Goal: Information Seeking & Learning: Learn about a topic

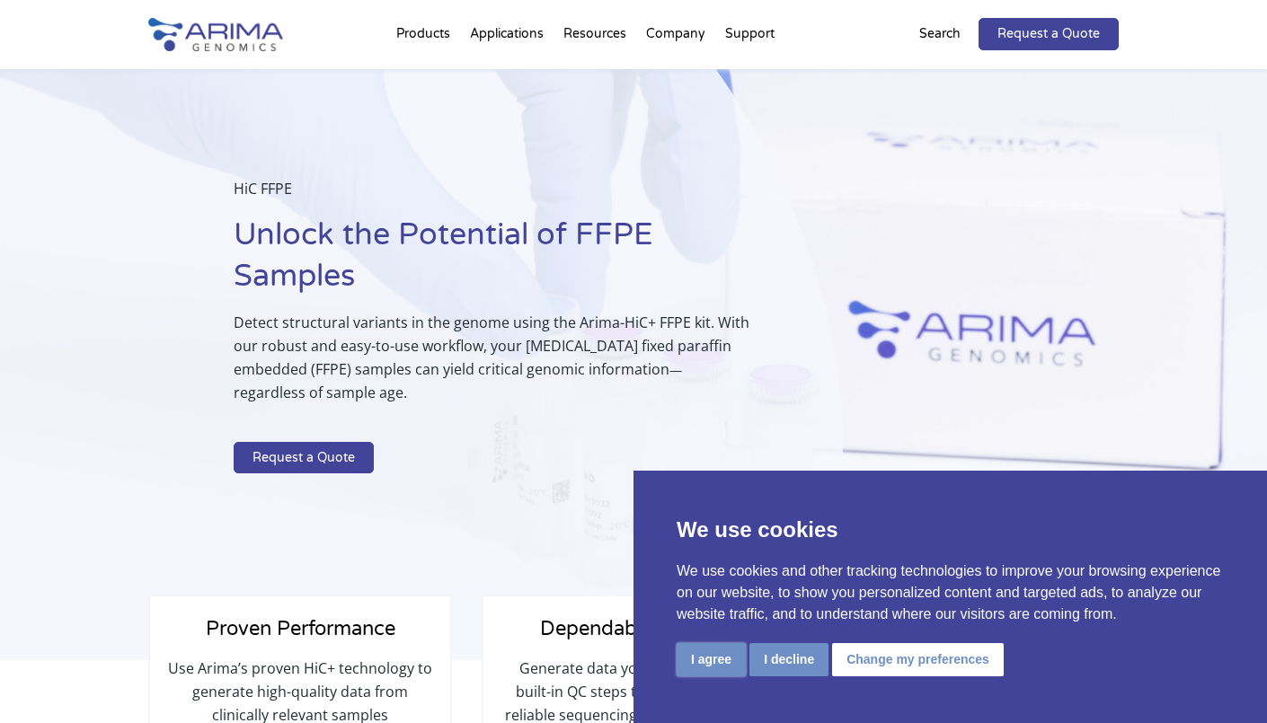
click at [696, 669] on button "I agree" at bounding box center [711, 659] width 69 height 33
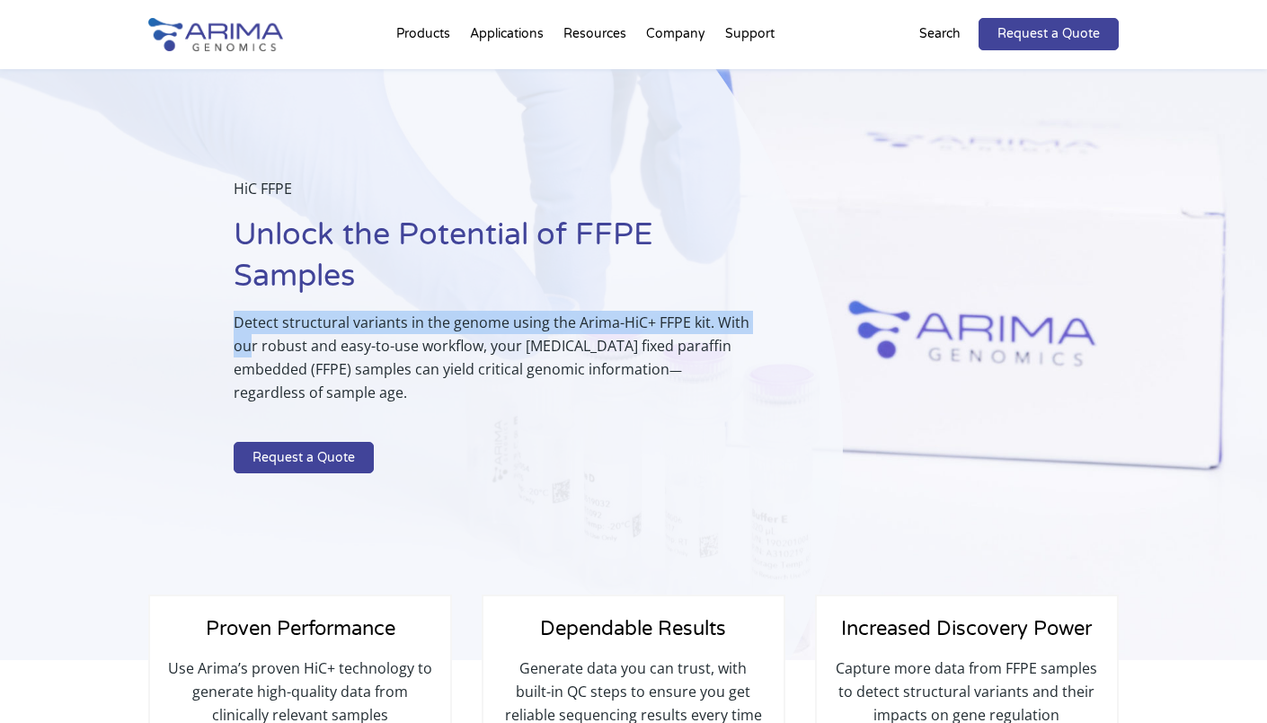
drag, startPoint x: 233, startPoint y: 316, endPoint x: 254, endPoint y: 339, distance: 31.1
click at [254, 339] on p "Detect structural variants in the genome using the Arima-HiC+ FFPE kit. With ou…" at bounding box center [494, 365] width 520 height 108
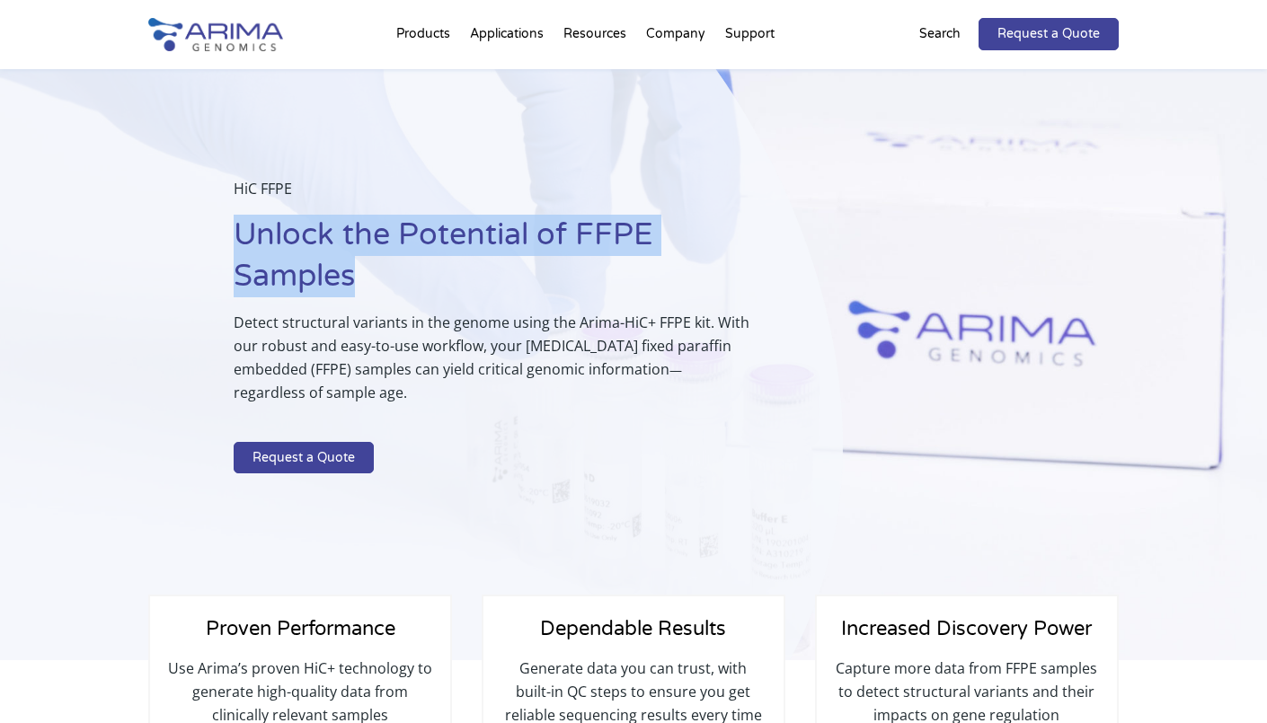
drag, startPoint x: 235, startPoint y: 230, endPoint x: 364, endPoint y: 270, distance: 135.6
click at [364, 270] on h1 "Unlock the Potential of FFPE Samples" at bounding box center [494, 263] width 520 height 96
copy h1 "Unlock the Potential of FFPE Samples"
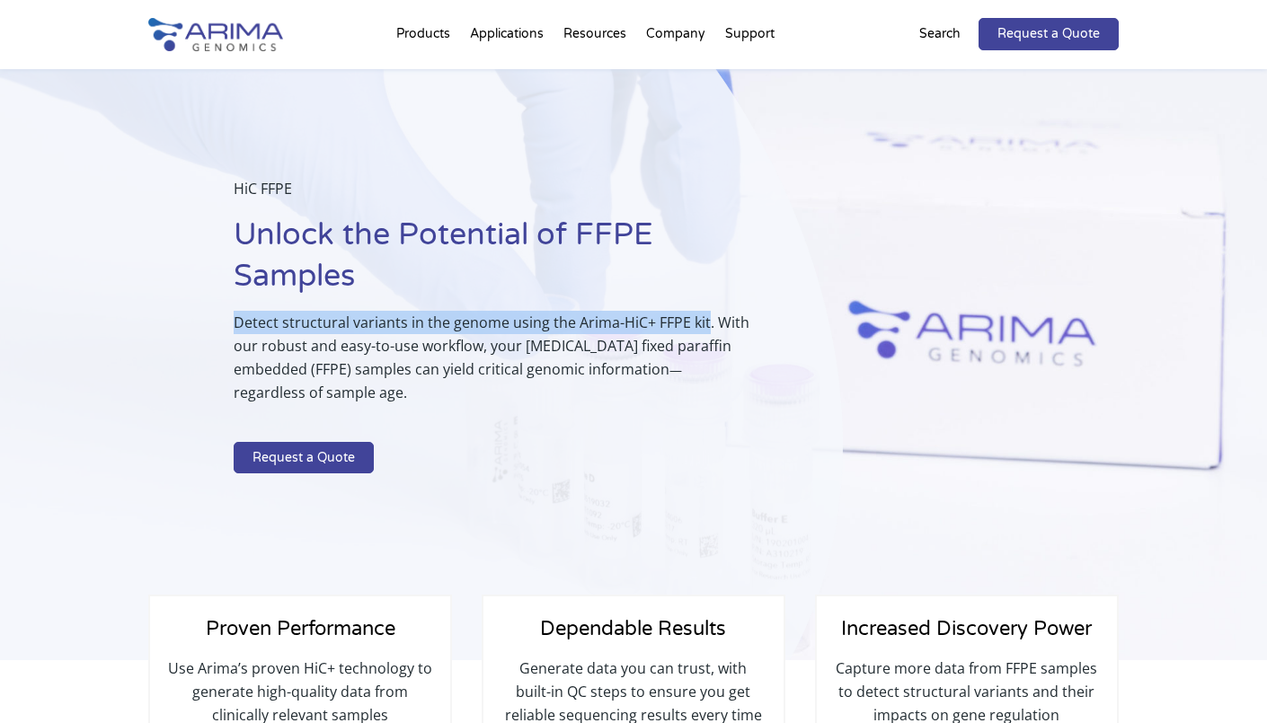
drag, startPoint x: 229, startPoint y: 324, endPoint x: 703, endPoint y: 319, distance: 473.6
click at [703, 319] on div "HiC FFPE Unlock the Potential of FFPE Samples Detect structural variants in the…" at bounding box center [421, 365] width 843 height 592
copy p "Detect structural variants in the genome using the Arima-HiC+ FFPE kit"
click at [578, 333] on p "Detect structural variants in the genome using the Arima-HiC+ FFPE kit. With ou…" at bounding box center [494, 365] width 520 height 108
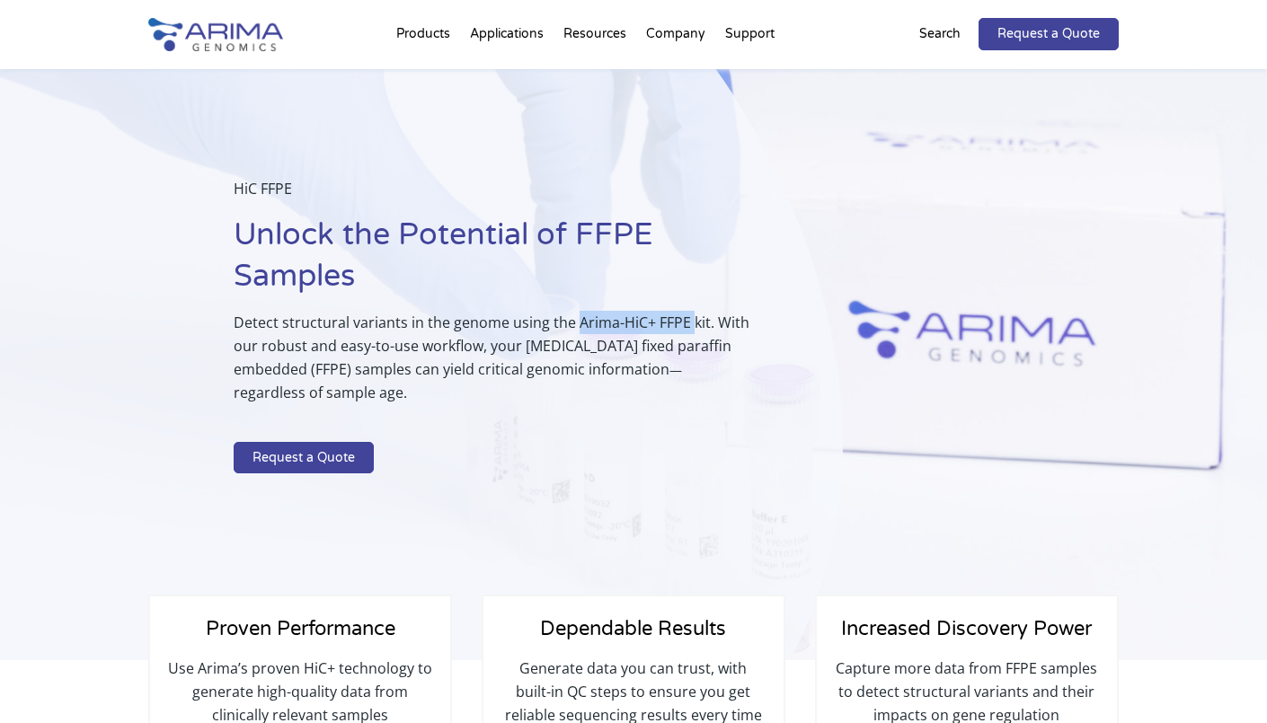
drag, startPoint x: 574, startPoint y: 327, endPoint x: 686, endPoint y: 318, distance: 111.8
click at [686, 318] on p "Detect structural variants in the genome using the Arima-HiC+ FFPE kit. With ou…" at bounding box center [494, 365] width 520 height 108
copy p "Arima-HiC+ FFPE"
